Goal: Information Seeking & Learning: Learn about a topic

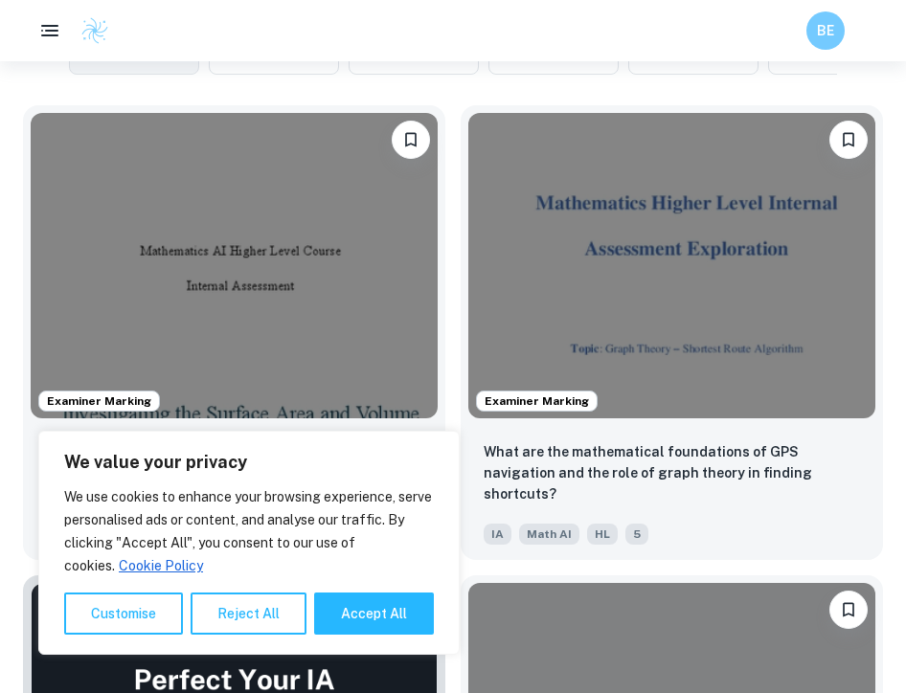
scroll to position [648, 0]
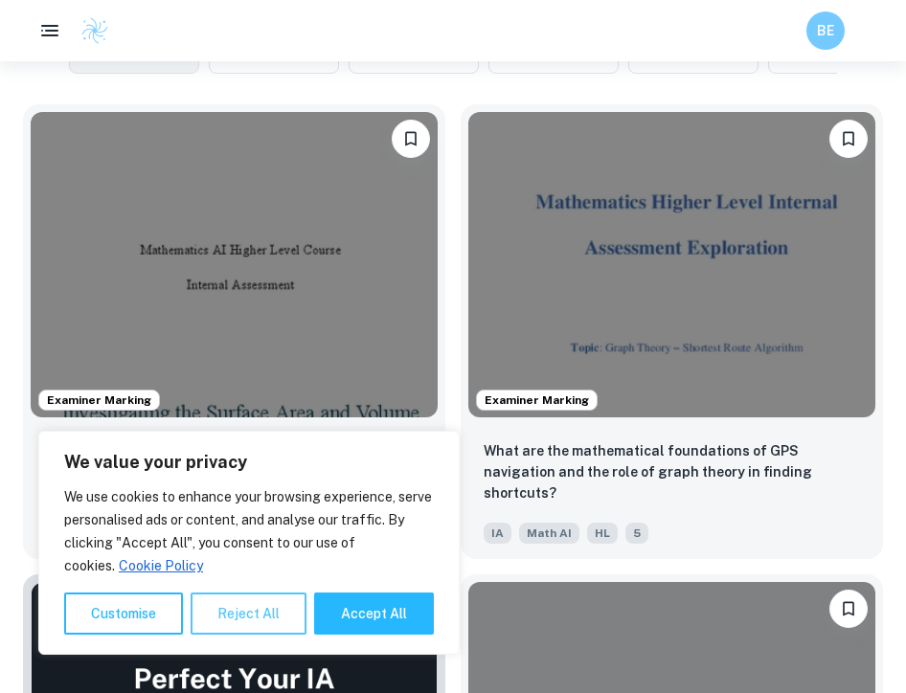
click at [277, 612] on button "Reject All" at bounding box center [248, 614] width 116 height 42
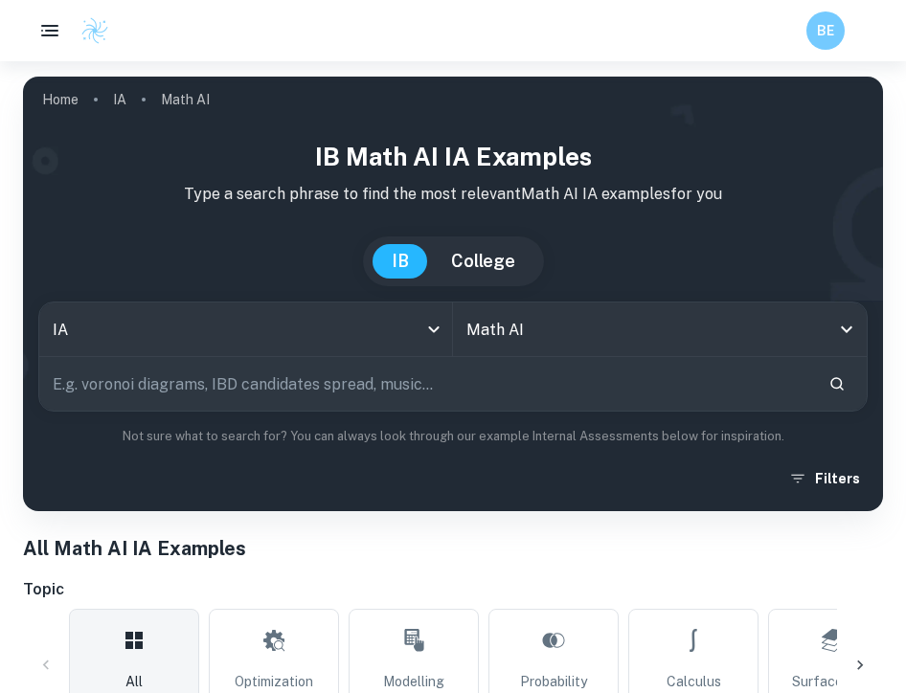
scroll to position [0, 0]
click at [432, 324] on body "We value your privacy We use cookies to enhance your browsing experience, serve…" at bounding box center [453, 407] width 906 height 693
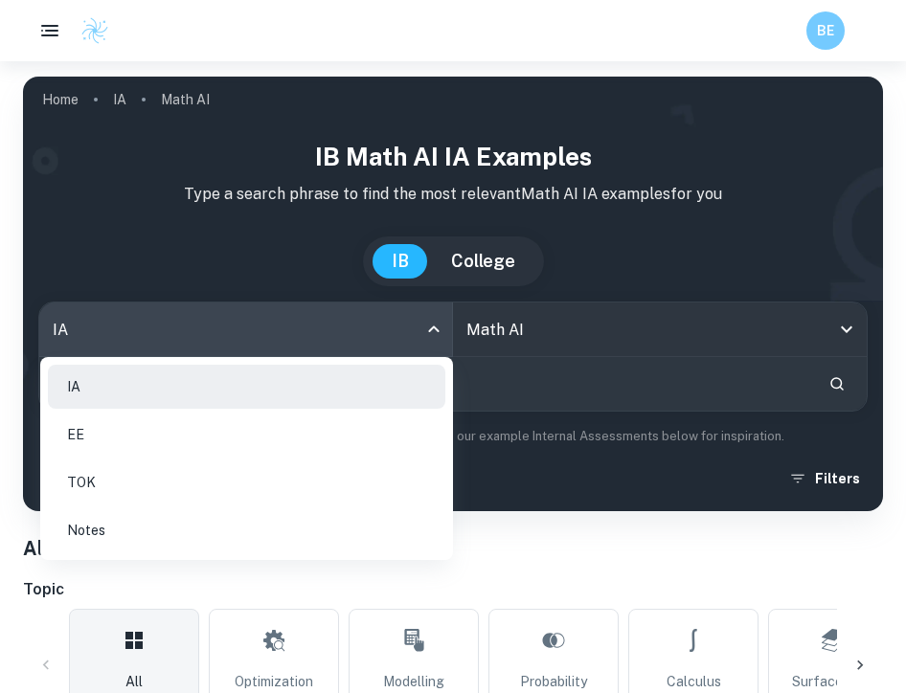
click at [171, 169] on div at bounding box center [453, 346] width 906 height 693
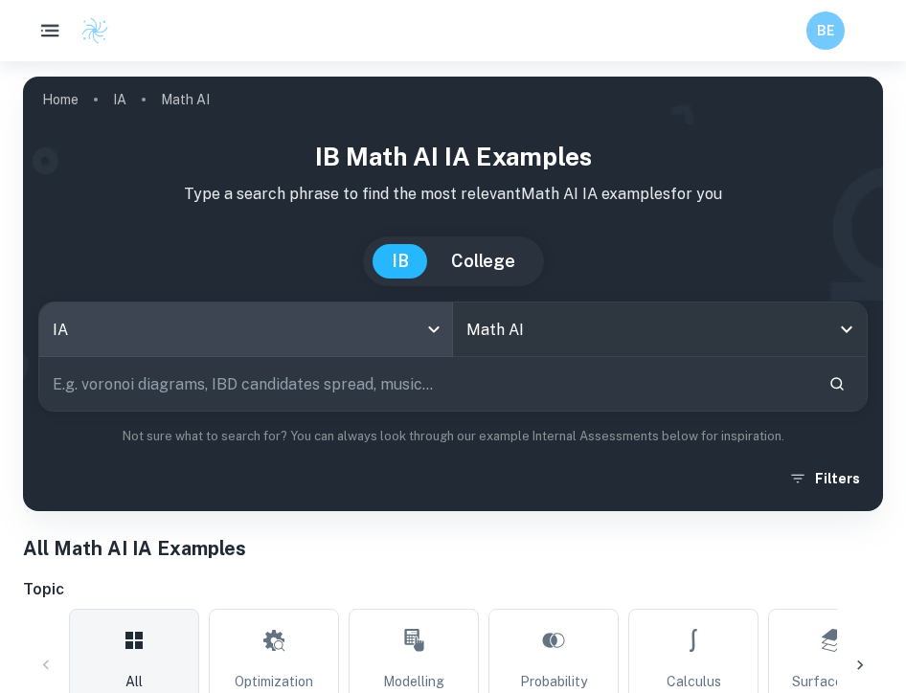
click at [51, 29] on icon "button" at bounding box center [50, 31] width 24 height 24
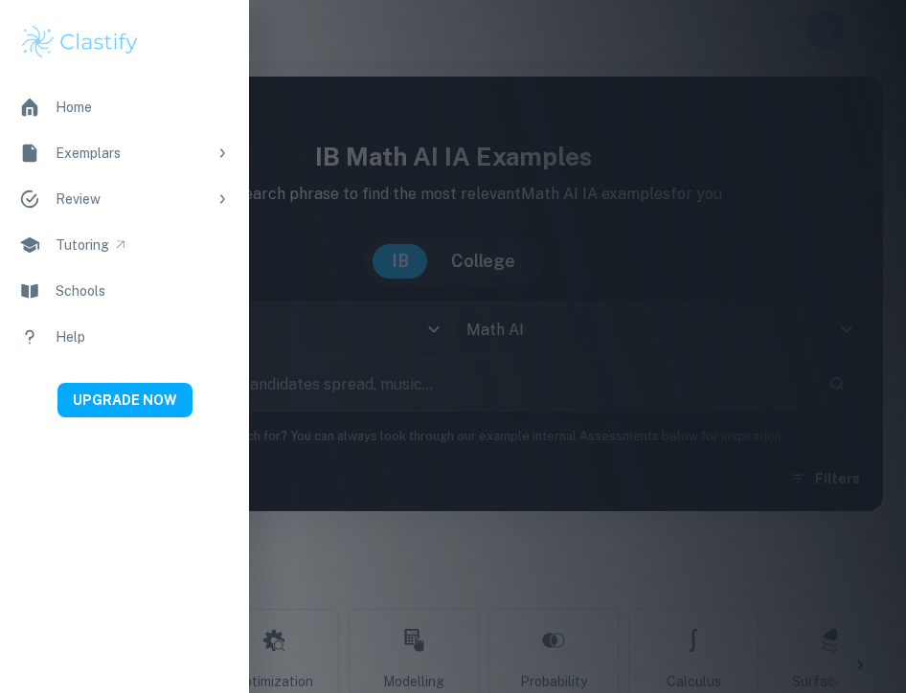
click at [340, 53] on div at bounding box center [453, 346] width 906 height 693
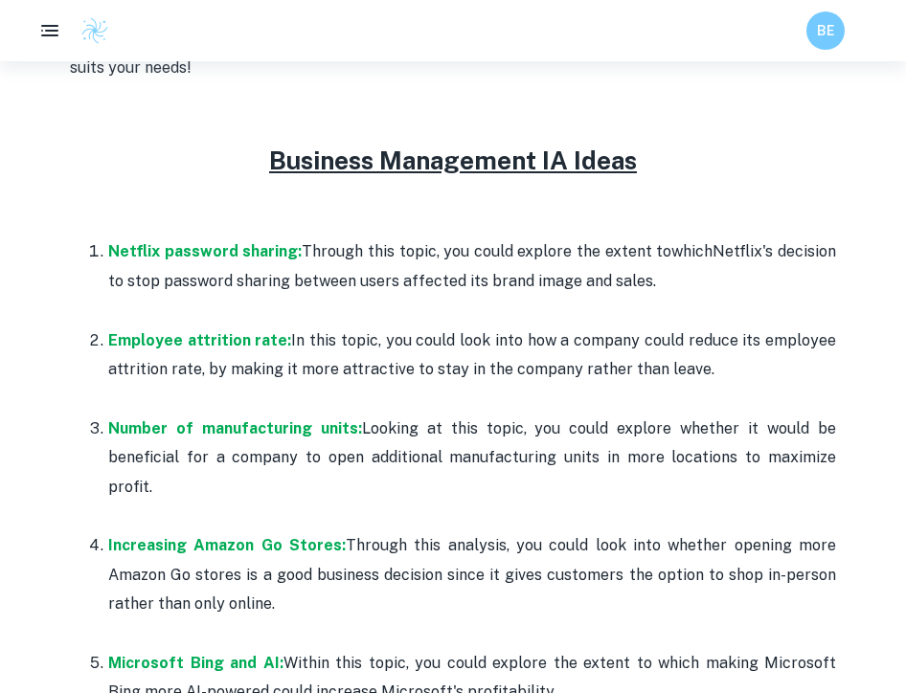
scroll to position [943, 0]
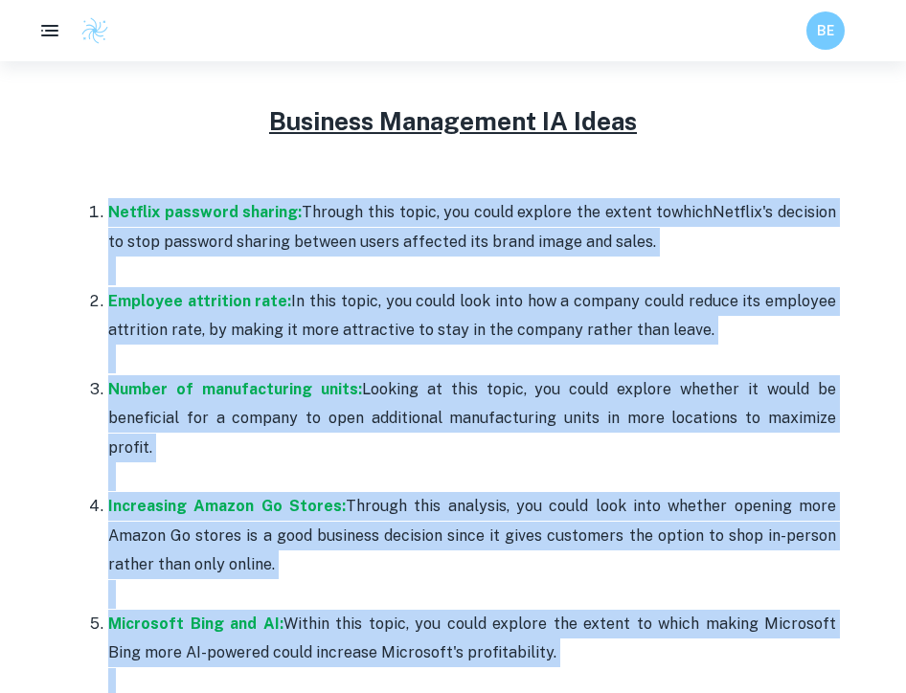
drag, startPoint x: 85, startPoint y: 206, endPoint x: 410, endPoint y: 652, distance: 551.6
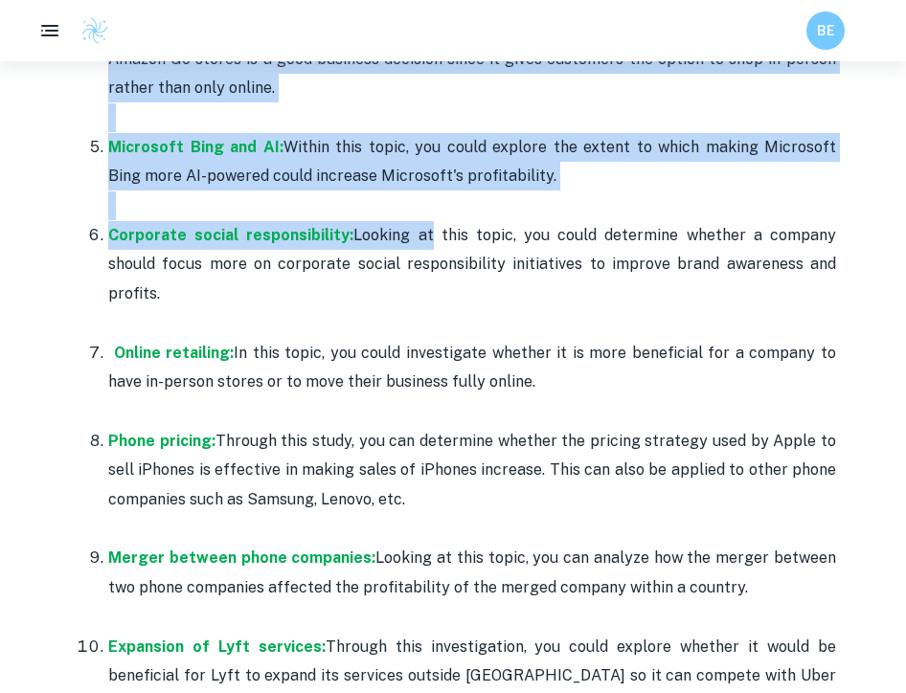
scroll to position [1420, 0]
copy ol "Netflix password sharing: Through this topic, you could explore the extent to w…"
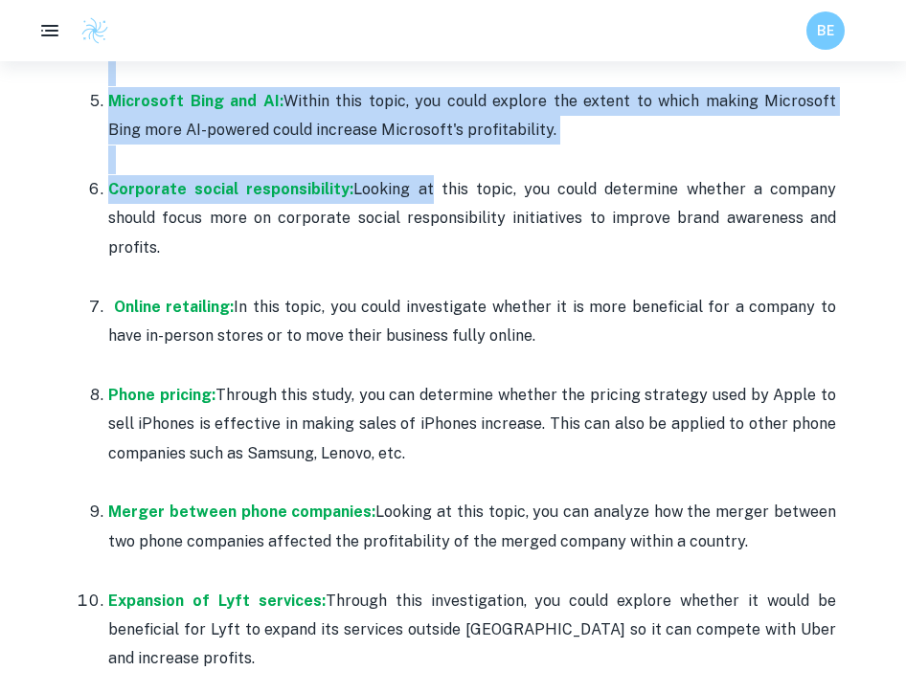
scroll to position [1460, 0]
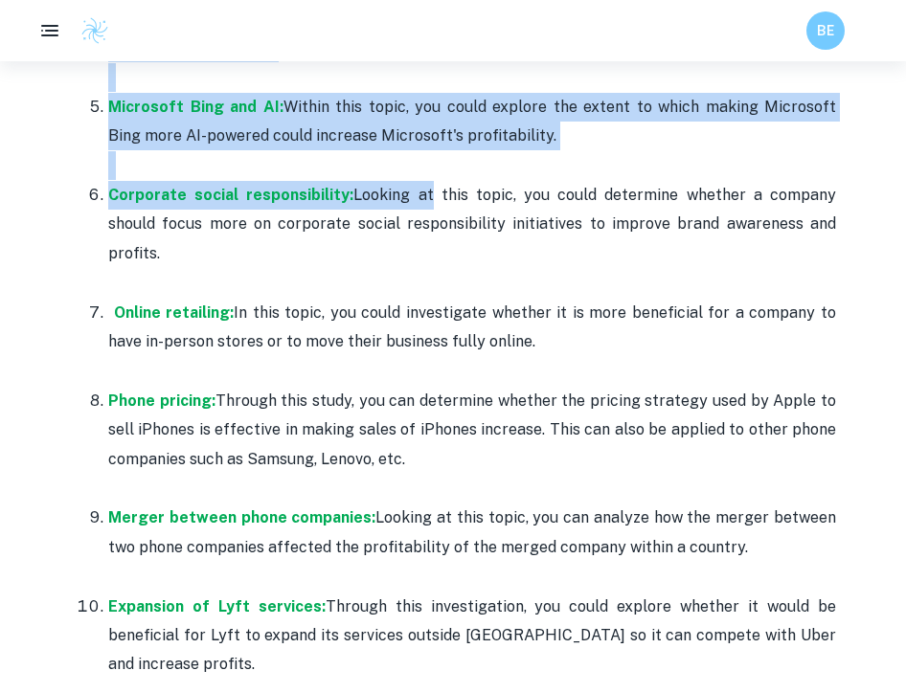
click at [407, 151] on p at bounding box center [471, 165] width 727 height 29
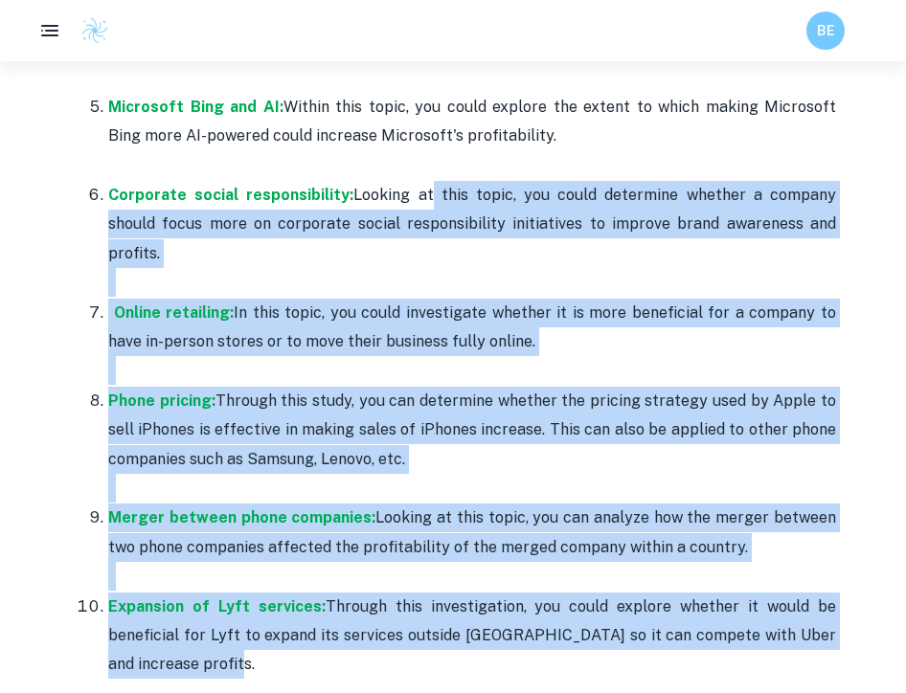
drag, startPoint x: 412, startPoint y: 147, endPoint x: 552, endPoint y: 587, distance: 461.3
copy ol "t this topic, you could determine whether a company should focus more on corpor…"
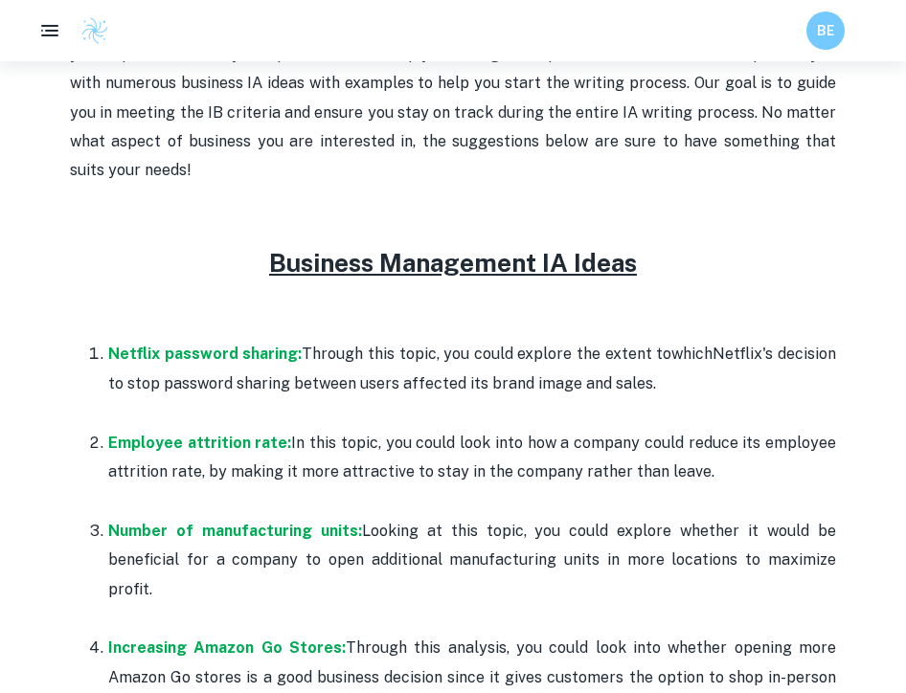
scroll to position [772, 0]
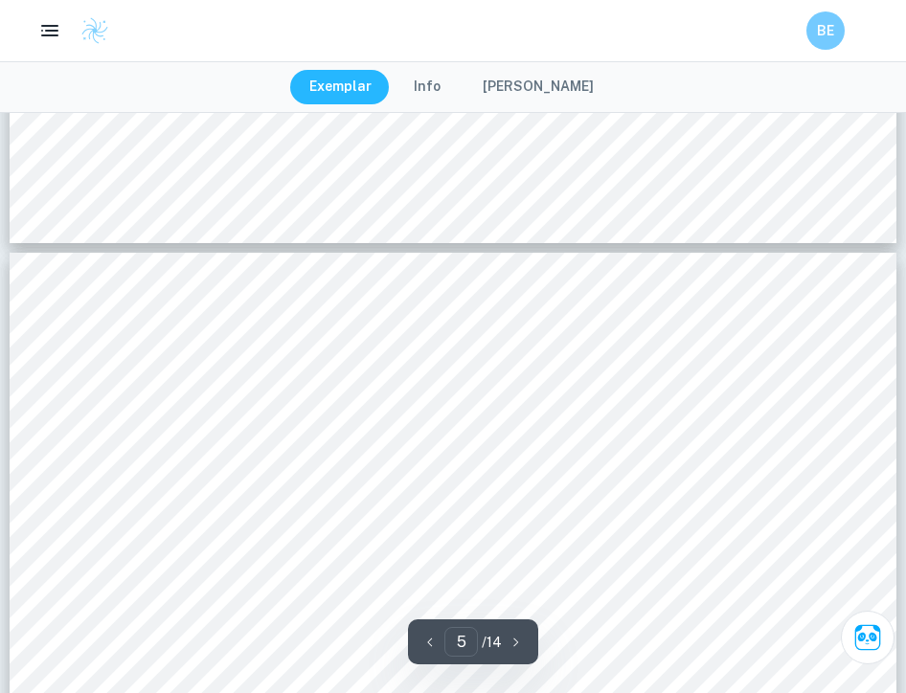
scroll to position [5278, 0]
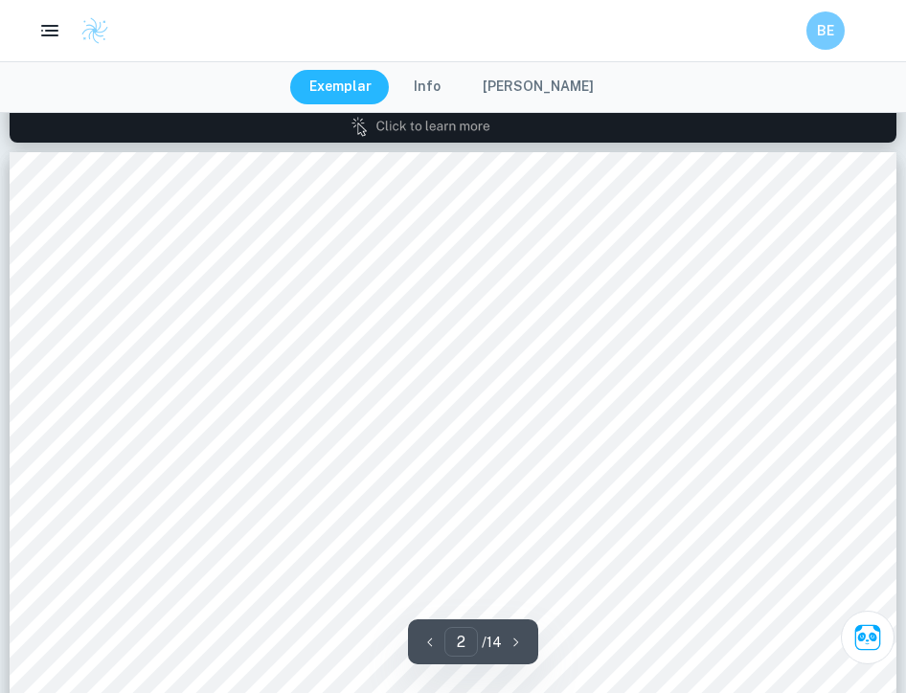
type input "1"
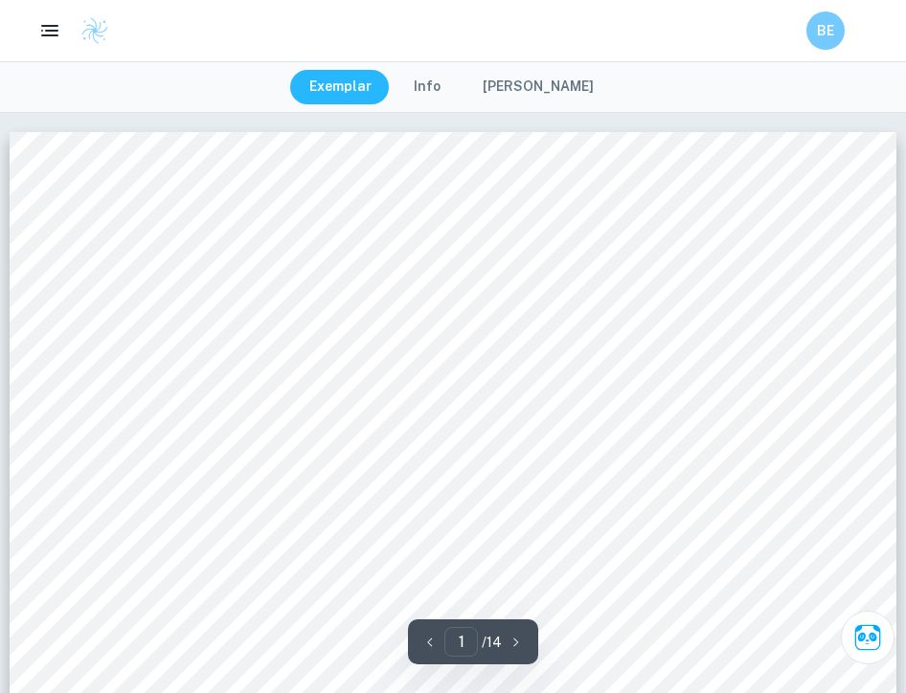
scroll to position [0, 0]
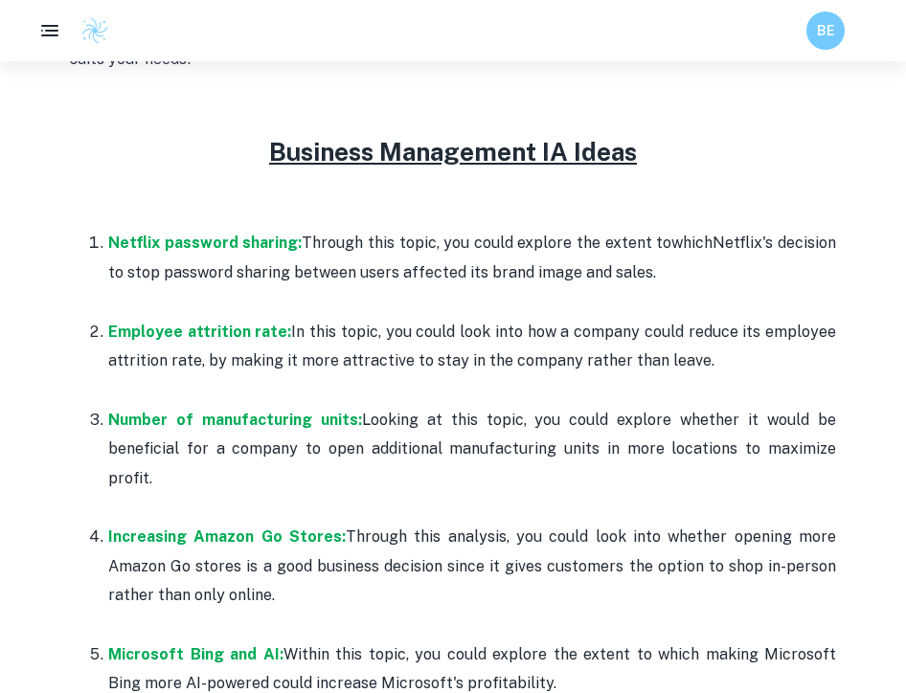
scroll to position [914, 0]
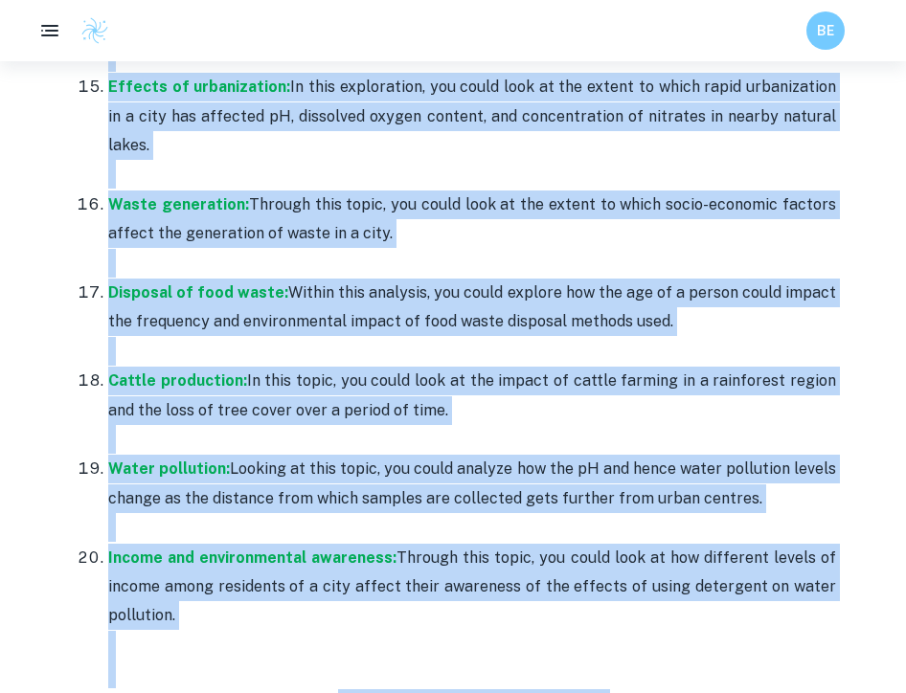
scroll to position [2340, 0]
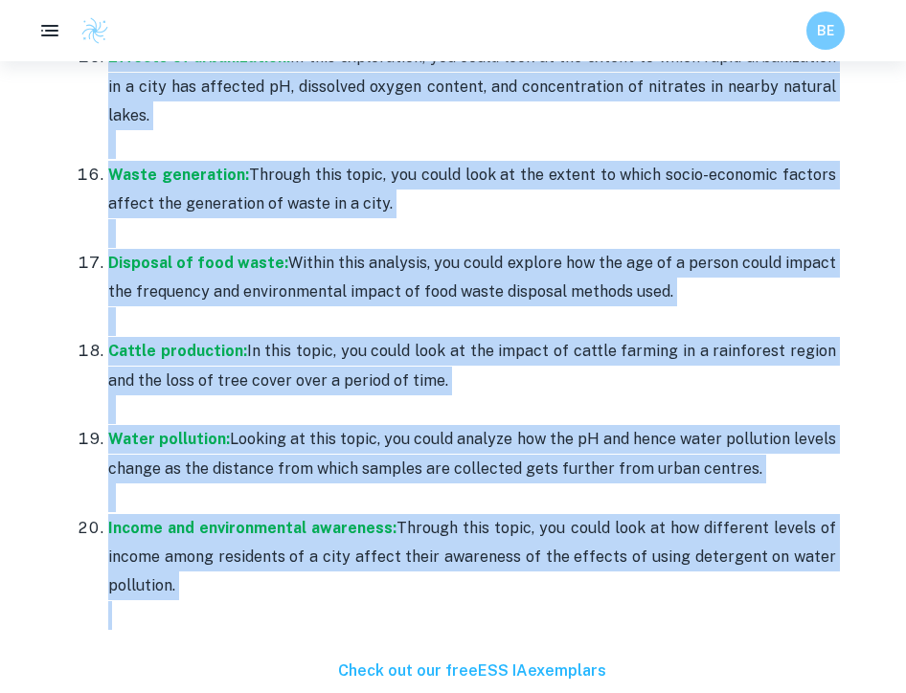
drag, startPoint x: 82, startPoint y: 295, endPoint x: 332, endPoint y: 545, distance: 353.3
click at [332, 545] on ol "The effect of salinization: In this topic, you could examine the impact of soil…" at bounding box center [453, 303] width 766 height 3225
copy ol "Lor ipsumd si ametconsecte: Ad elit seddo, eiu tempo incidid utl etdolo ma aliq…"
